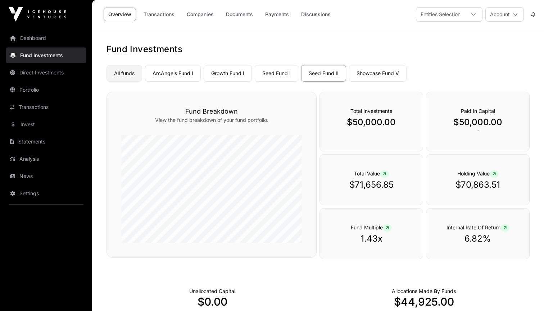
click at [127, 73] on link "All funds" at bounding box center [124, 73] width 36 height 17
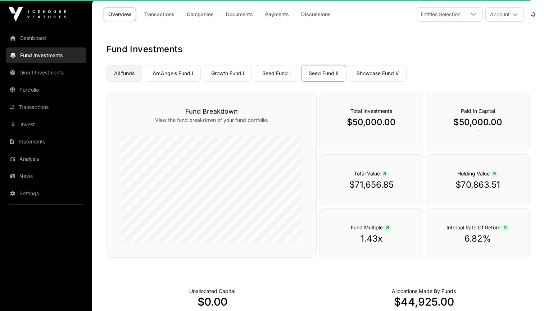
click at [121, 75] on link "All funds" at bounding box center [124, 73] width 36 height 17
click at [193, 70] on link "ArcAngels Fund I" at bounding box center [173, 73] width 56 height 17
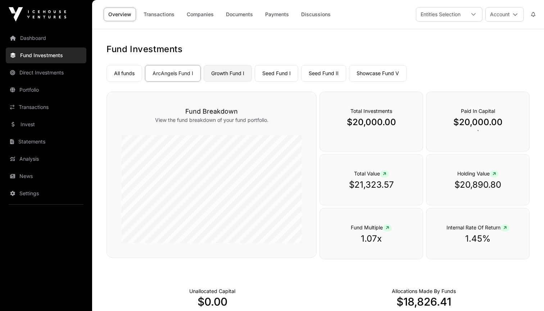
click at [240, 72] on link "Growth Fund I" at bounding box center [228, 73] width 48 height 17
click at [283, 74] on link "Seed Fund I" at bounding box center [277, 73] width 44 height 17
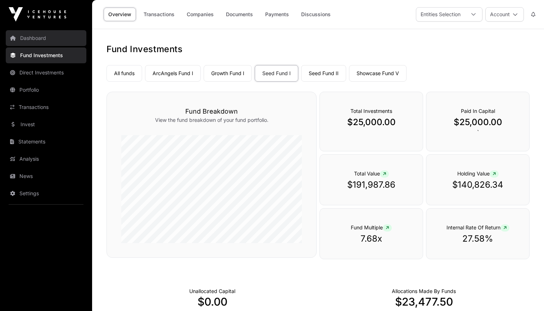
click at [41, 41] on link "Dashboard" at bounding box center [46, 38] width 81 height 16
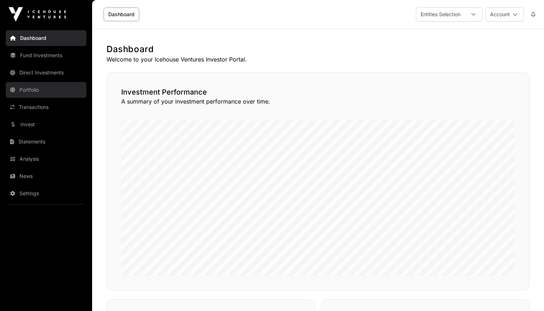
click at [28, 89] on link "Portfolio" at bounding box center [46, 90] width 81 height 16
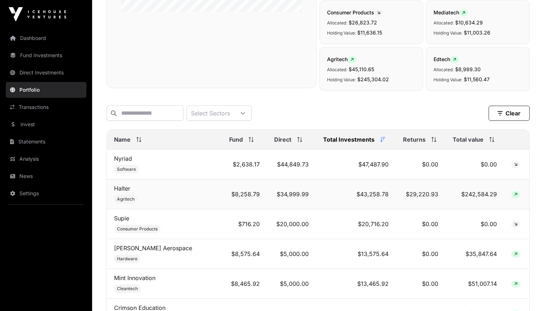
scroll to position [205, 0]
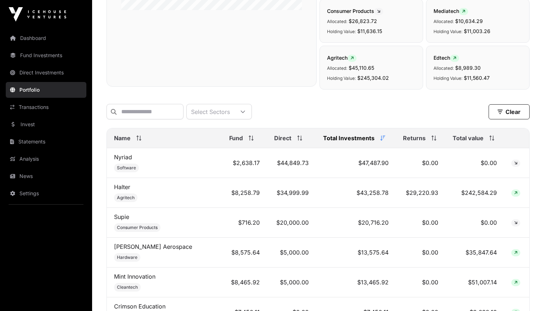
click at [462, 136] on span "Total value" at bounding box center [468, 138] width 31 height 9
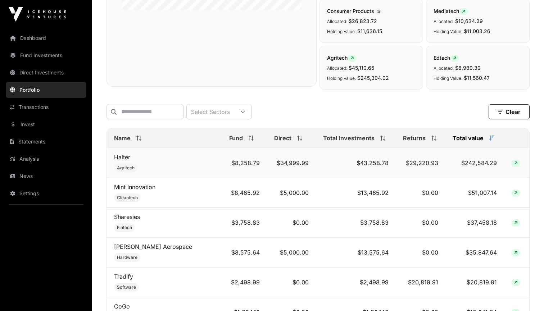
click at [417, 164] on td "$29,220.93" at bounding box center [421, 163] width 50 height 30
click at [431, 137] on icon at bounding box center [432, 136] width 2 height 1
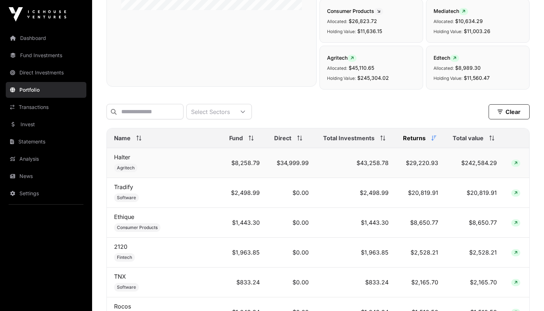
click at [515, 164] on icon at bounding box center [515, 163] width 3 height 4
click at [514, 163] on icon at bounding box center [515, 163] width 3 height 4
click at [459, 139] on span "Total value" at bounding box center [468, 138] width 31 height 9
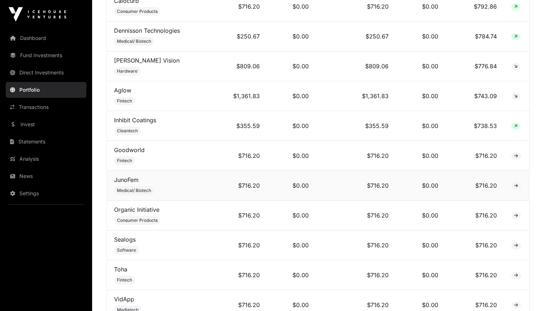
scroll to position [2119, 0]
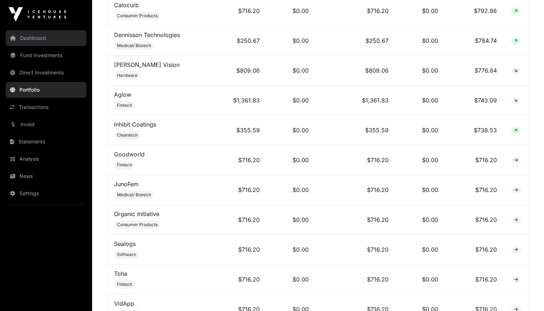
click at [41, 40] on link "Dashboard" at bounding box center [46, 38] width 81 height 16
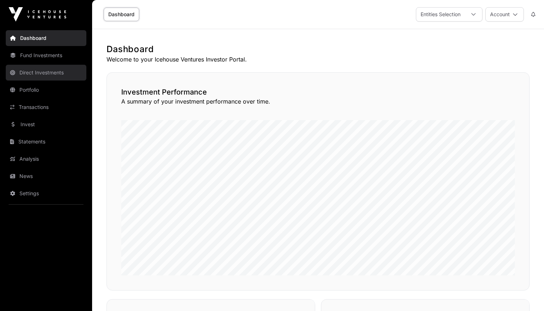
click at [41, 70] on link "Direct Investments" at bounding box center [46, 73] width 81 height 16
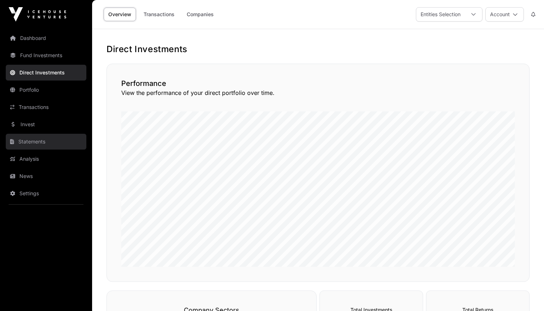
click at [34, 142] on link "Statements" at bounding box center [46, 142] width 81 height 16
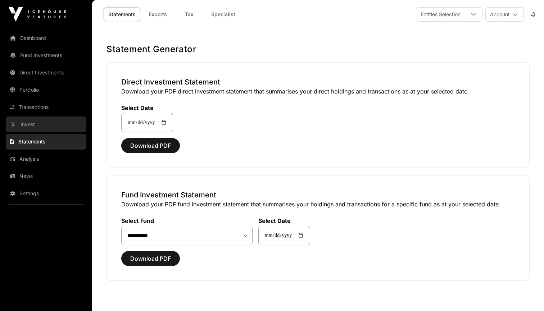
click at [36, 124] on link "Invest" at bounding box center [46, 125] width 81 height 16
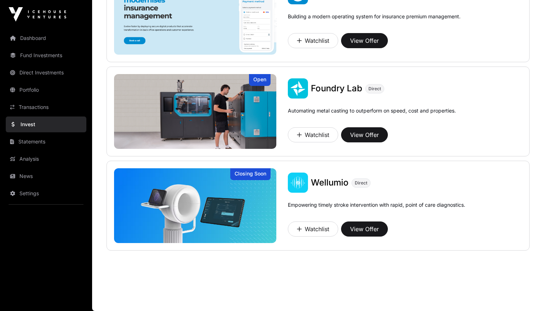
scroll to position [583, 0]
